Goal: Task Accomplishment & Management: Use online tool/utility

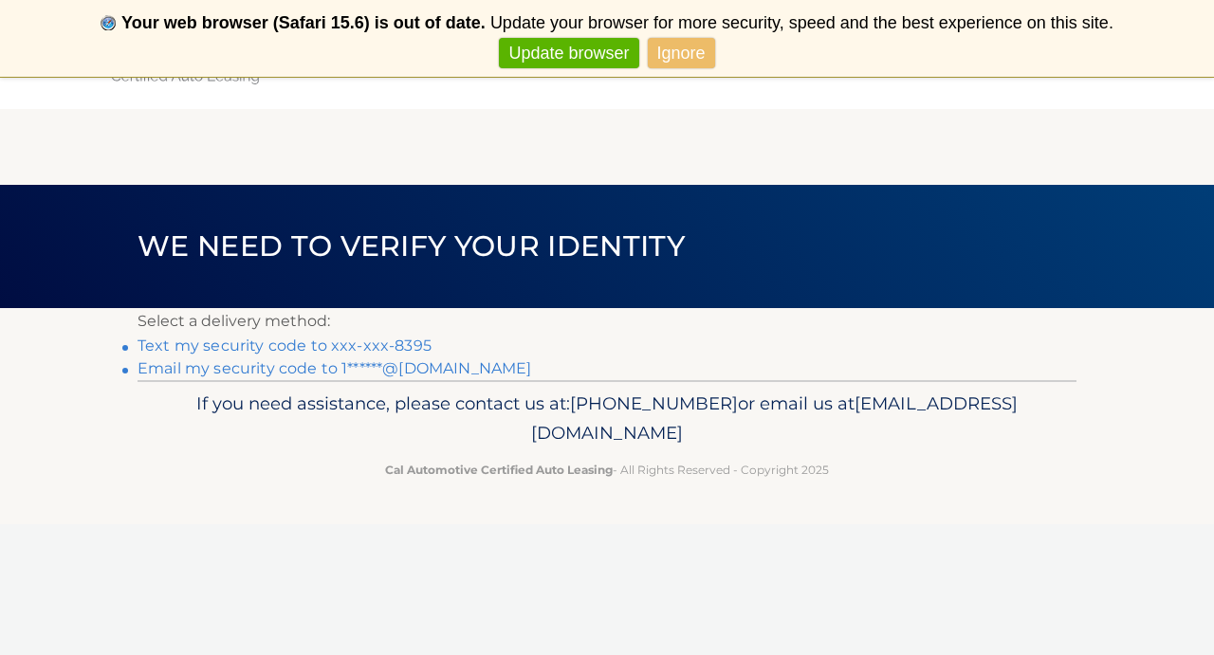
click at [453, 373] on link "Email my security code to 1******@[DOMAIN_NAME]" at bounding box center [335, 369] width 395 height 18
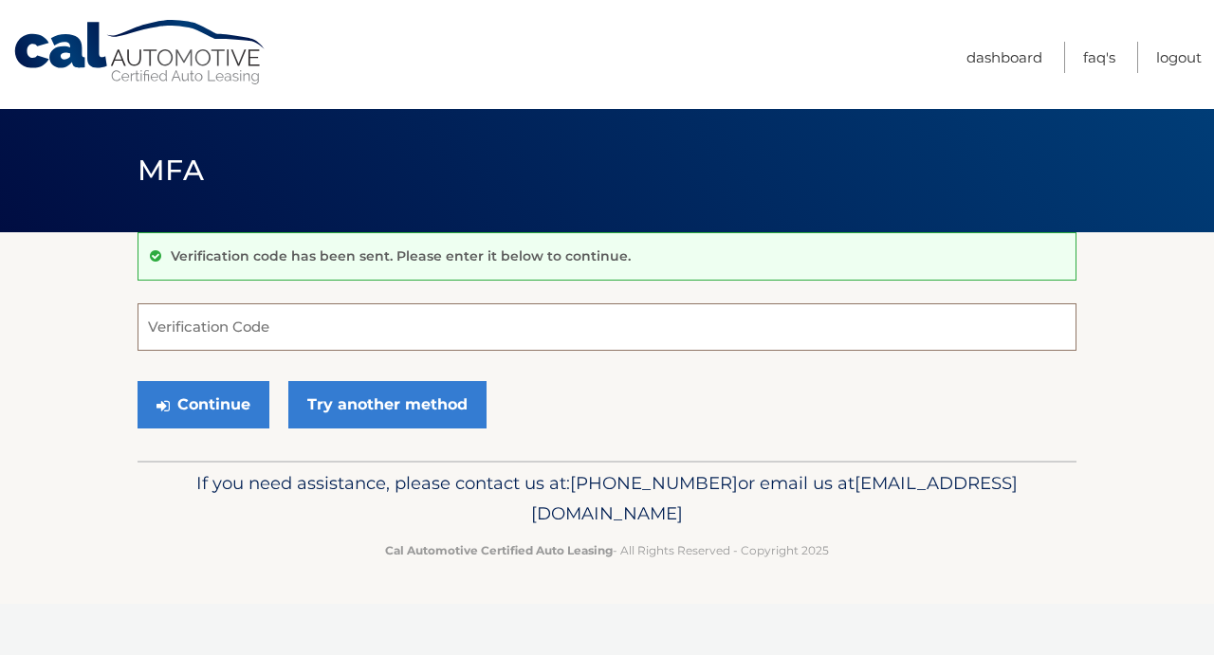
click at [408, 313] on input "Verification Code" at bounding box center [607, 327] width 939 height 47
type input "367479"
click at [203, 404] on button "Continue" at bounding box center [204, 404] width 132 height 47
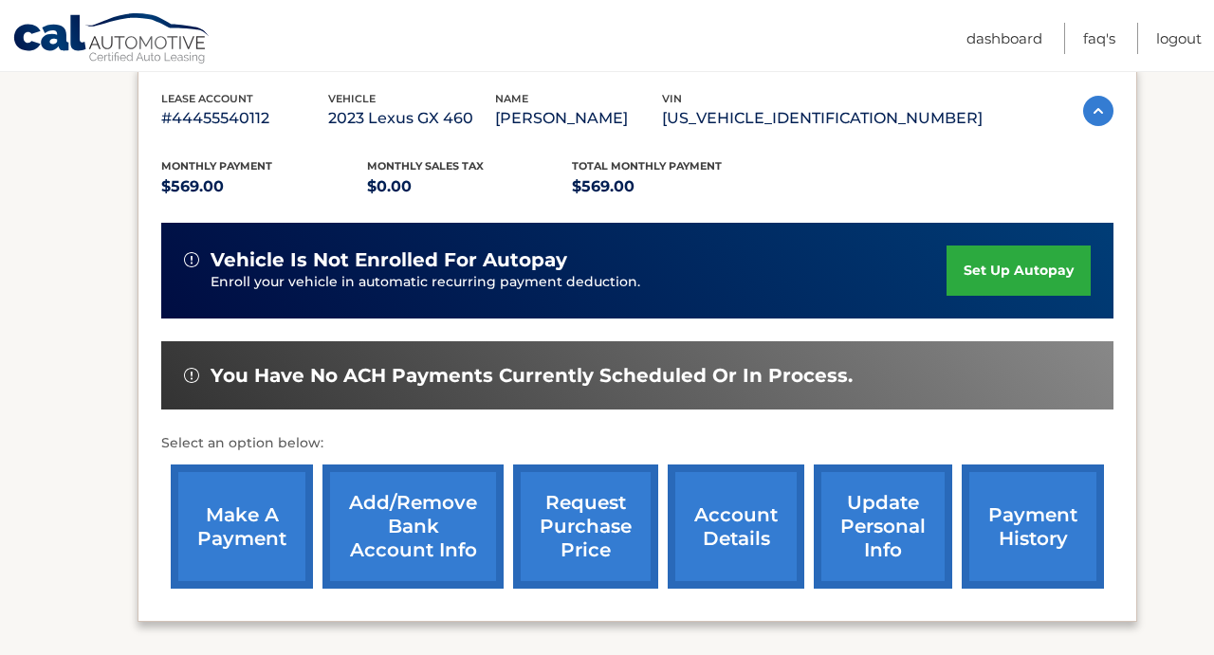
scroll to position [386, 0]
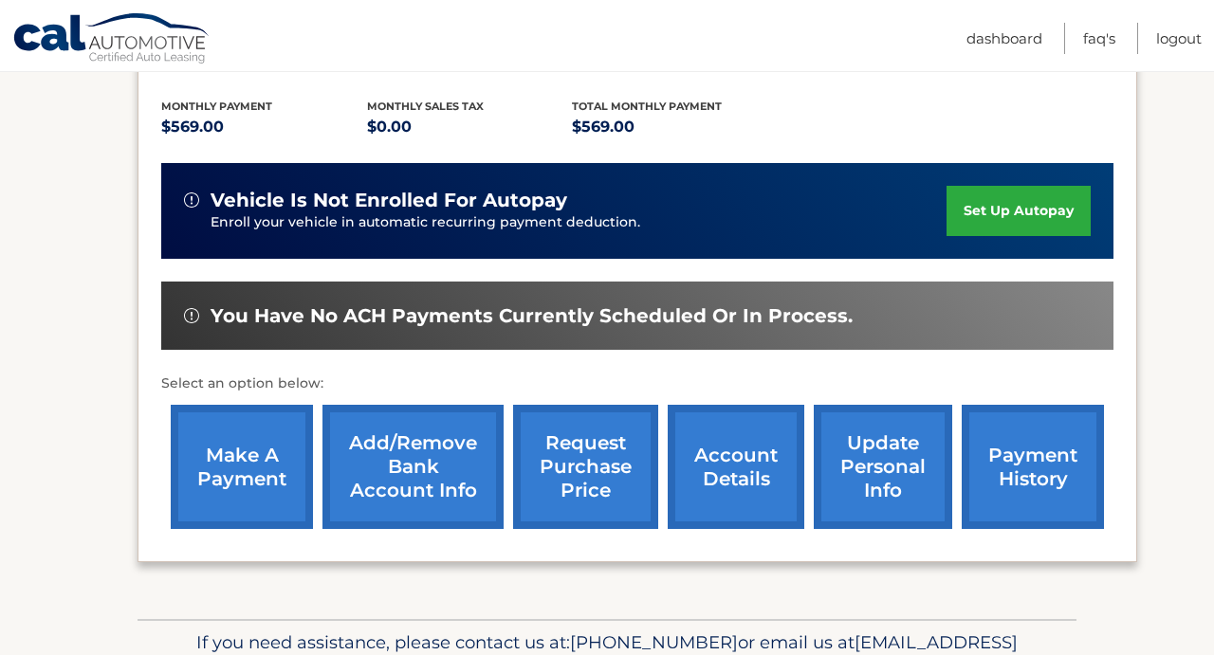
click at [222, 486] on link "make a payment" at bounding box center [242, 467] width 142 height 124
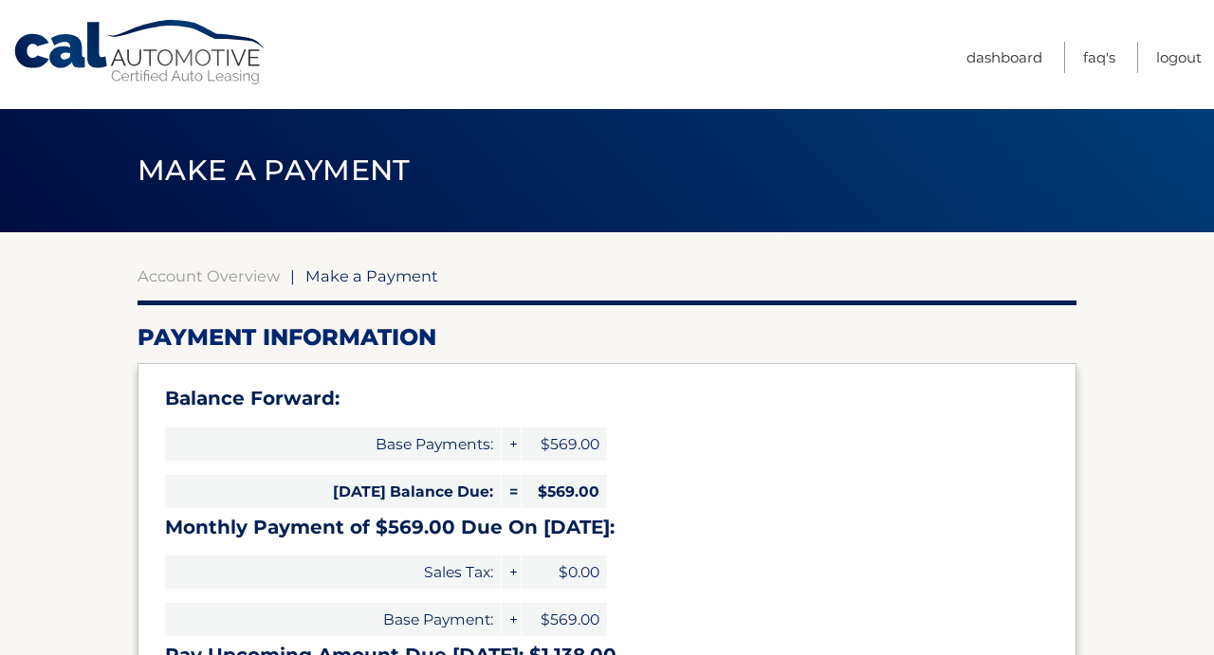
select select "Y2IyNzg4ZjgtZTkxMC00MTY3LThhN2ItOTA5Y2U3YWU3ZjJh"
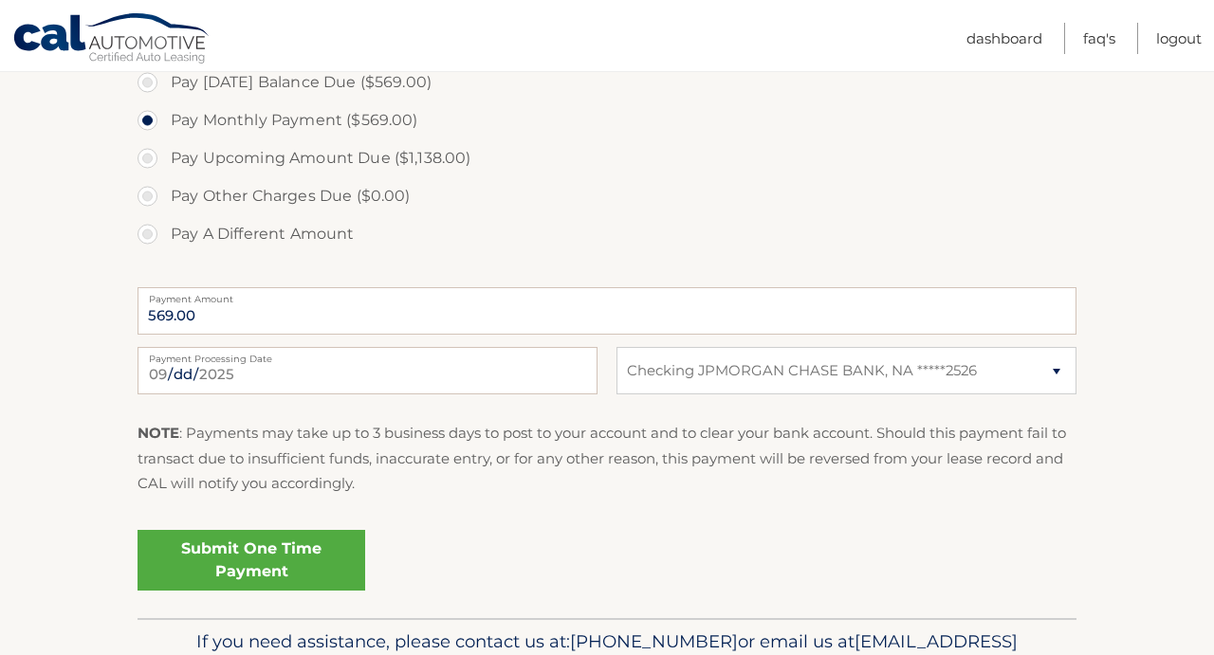
scroll to position [692, 0]
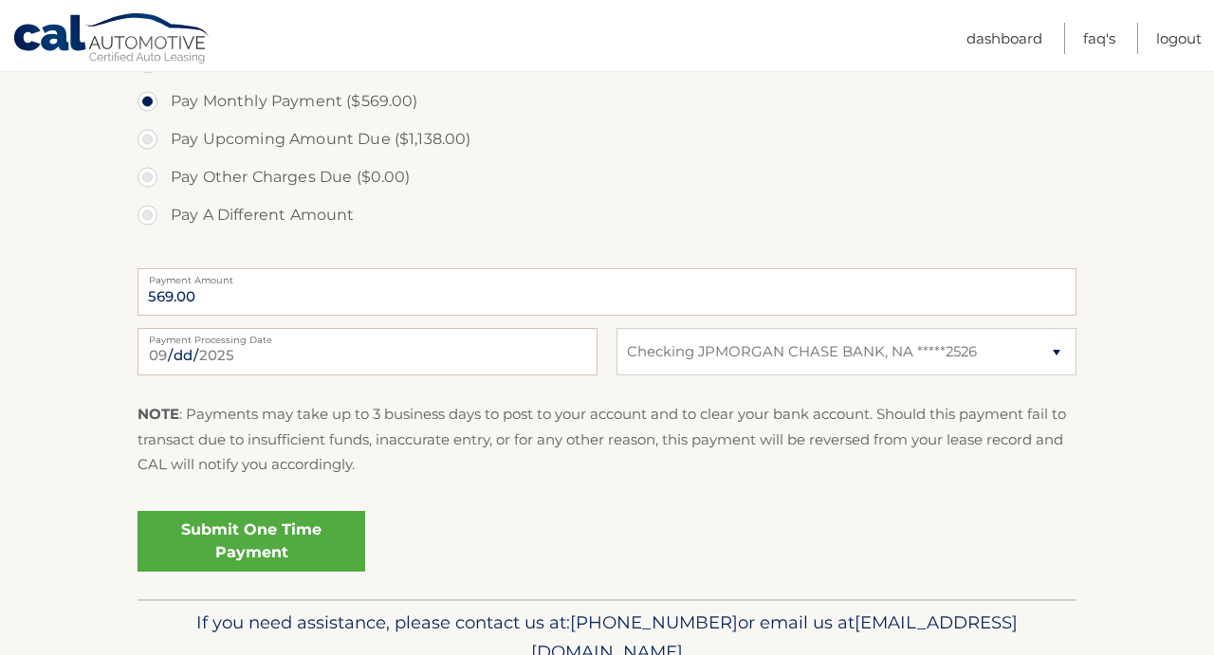
click at [283, 528] on link "Submit One Time Payment" at bounding box center [252, 541] width 228 height 61
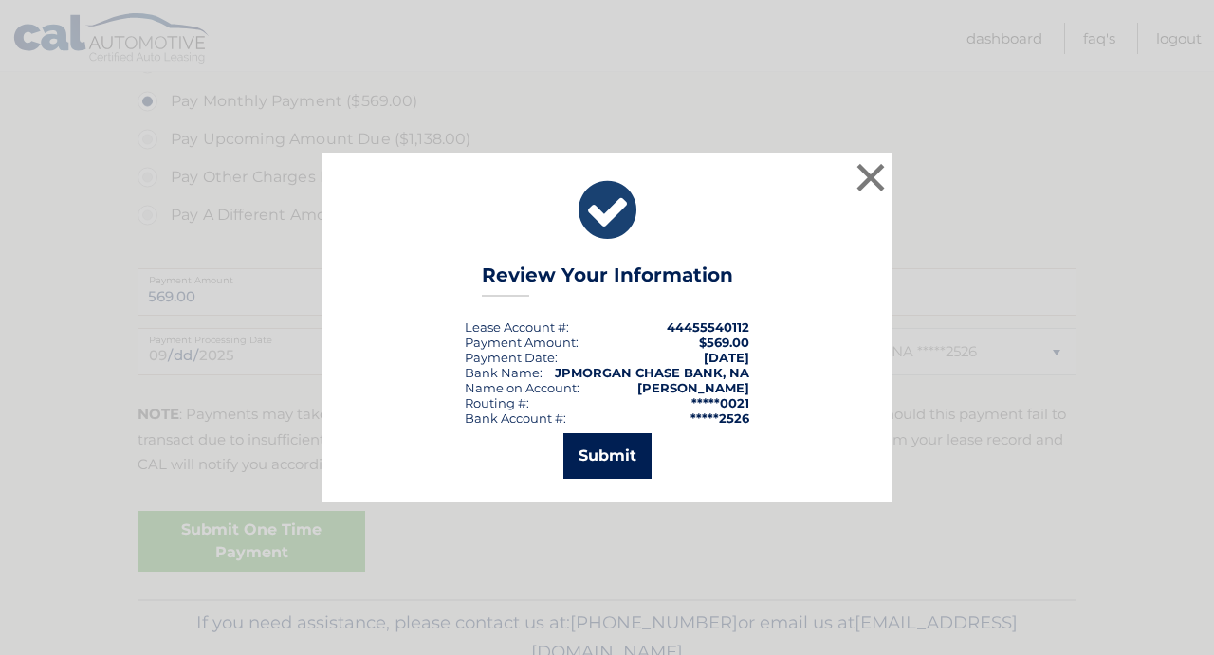
click at [617, 463] on button "Submit" at bounding box center [607, 457] width 88 height 46
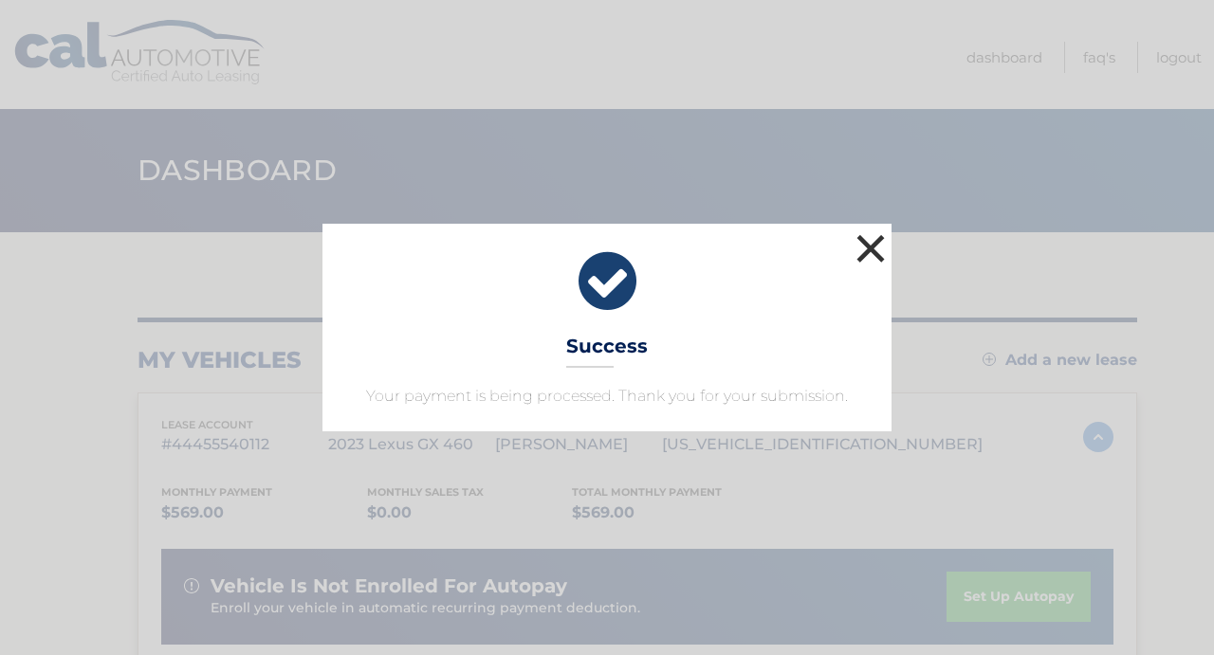
click at [867, 255] on button "×" at bounding box center [871, 249] width 38 height 38
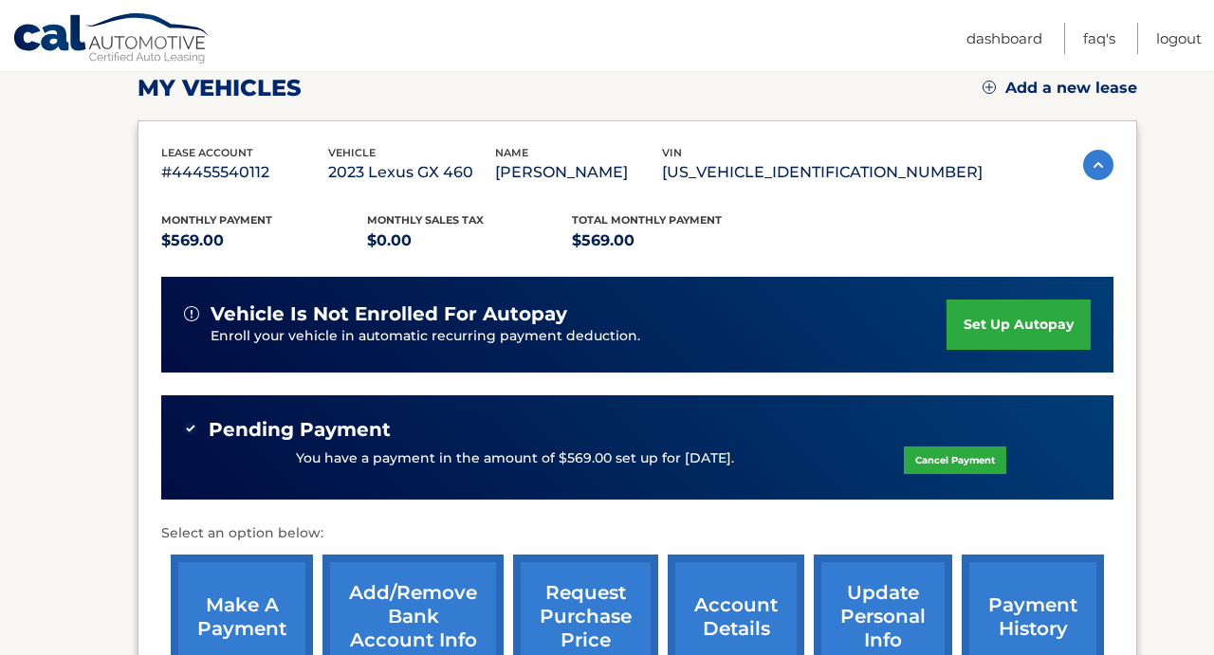
scroll to position [275, 0]
